Goal: Task Accomplishment & Management: Manage account settings

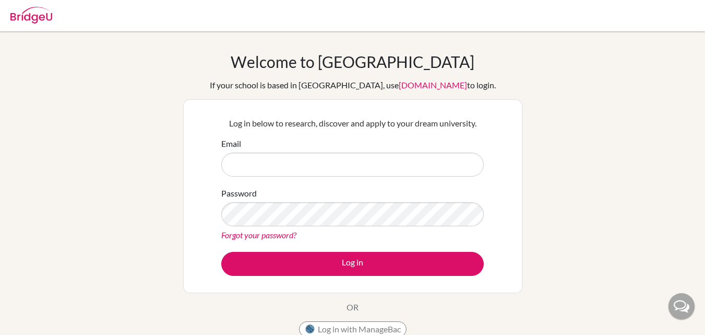
drag, startPoint x: 0, startPoint y: 0, endPoint x: 292, endPoint y: 150, distance: 328.3
click at [292, 150] on div "Email" at bounding box center [352, 156] width 263 height 39
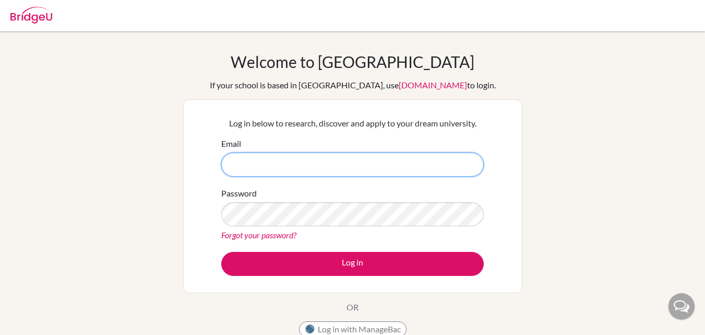
click at [262, 163] on input "Email" at bounding box center [352, 164] width 263 height 24
paste input "cirireddi@gmail.com"
type input "cirireddi@gmail.com"
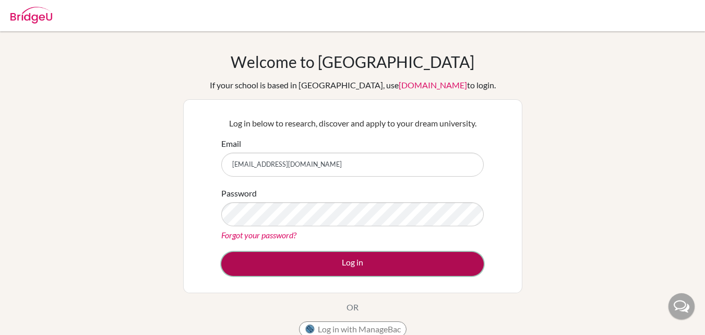
click at [385, 262] on button "Log in" at bounding box center [352, 264] width 263 height 24
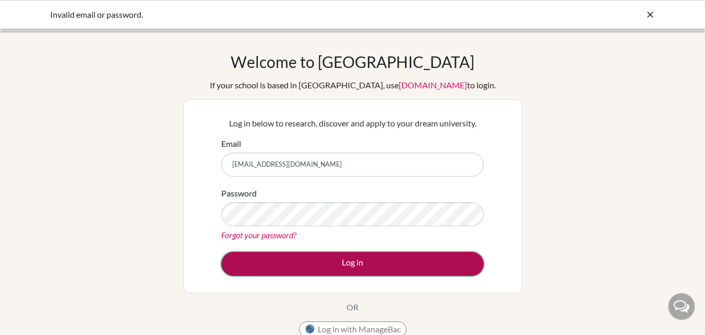
click at [277, 266] on button "Log in" at bounding box center [352, 264] width 263 height 24
click at [376, 254] on button "Log in" at bounding box center [352, 264] width 263 height 24
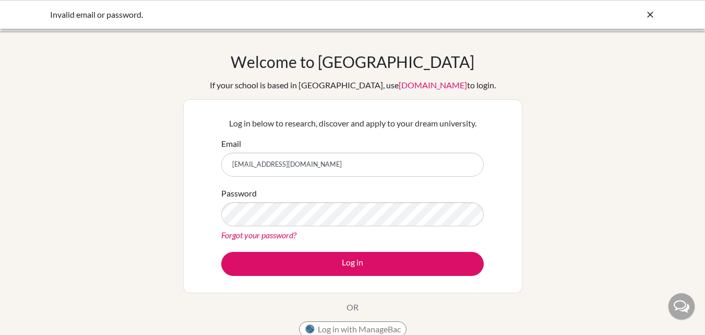
click at [310, 166] on input "cirireddi@gmail.com" at bounding box center [352, 164] width 263 height 24
click at [406, 85] on link "app.bridge-u.com.cn" at bounding box center [433, 85] width 68 height 10
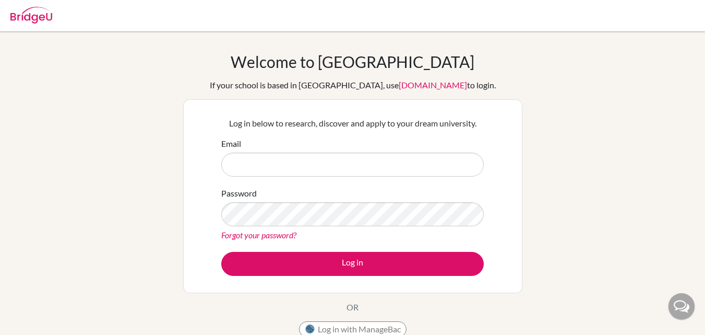
click at [49, 19] on img at bounding box center [31, 15] width 42 height 17
click at [354, 56] on h1 "Welcome to BridgeU" at bounding box center [353, 61] width 244 height 19
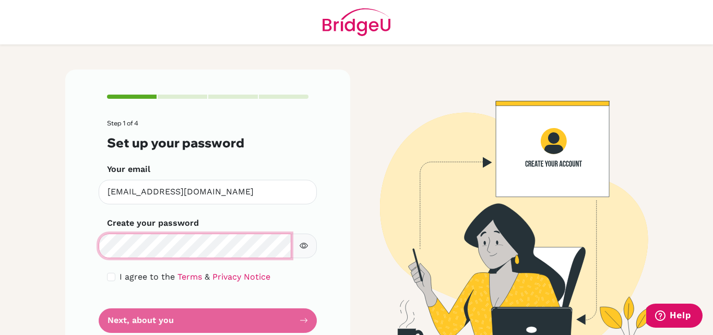
scroll to position [5, 0]
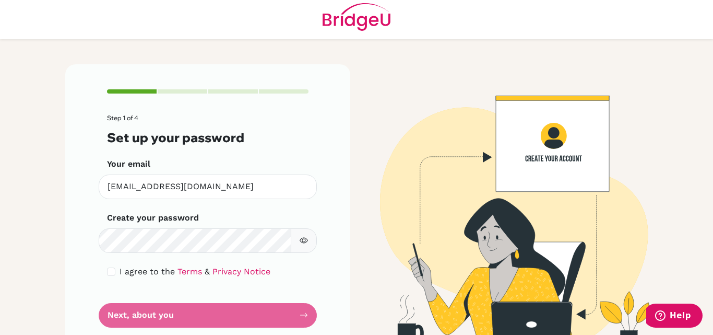
click at [41, 197] on main "Step 1 of 4 Set up your password Your email cirireddi@gmail.com Invalid email C…" at bounding box center [356, 167] width 713 height 335
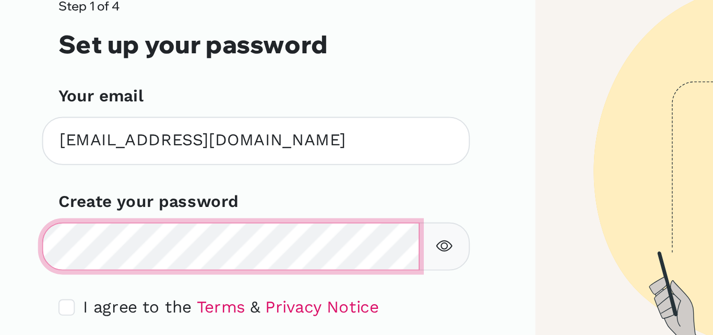
scroll to position [30, 0]
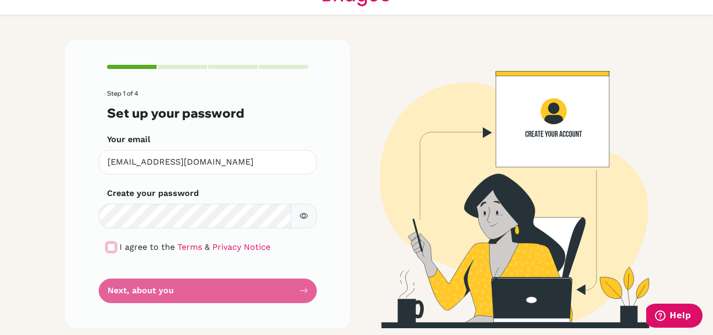
click at [108, 244] on input "checkbox" at bounding box center [111, 247] width 8 height 8
checkbox input "true"
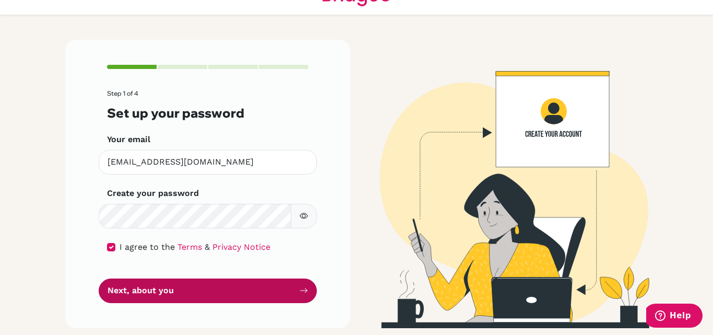
click at [140, 285] on button "Next, about you" at bounding box center [208, 290] width 218 height 25
